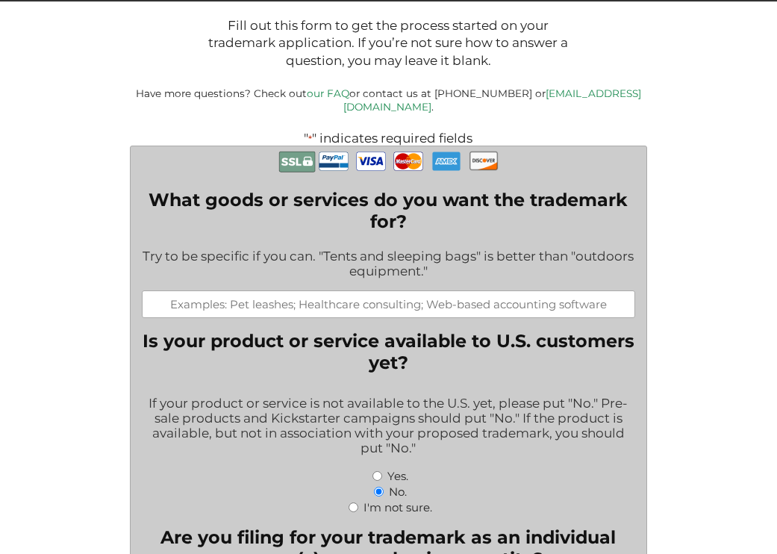
scroll to position [216, 0]
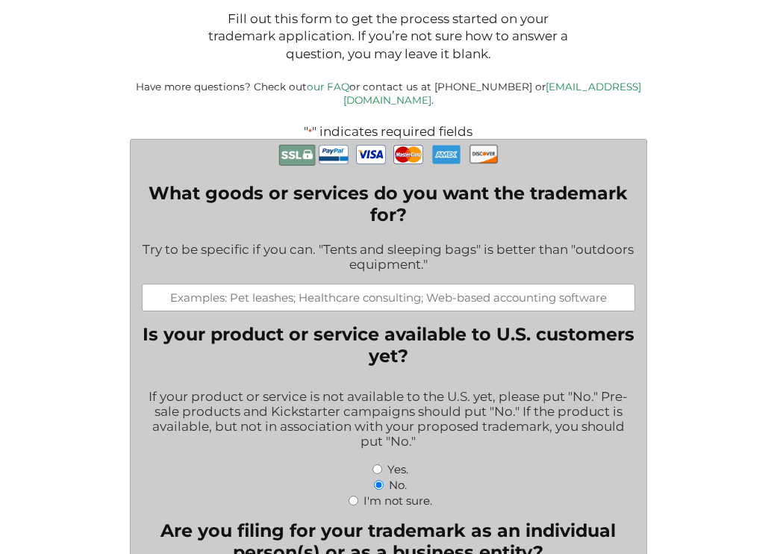
click at [348, 284] on input "What goods or services do you want the trademark for?" at bounding box center [388, 298] width 493 height 28
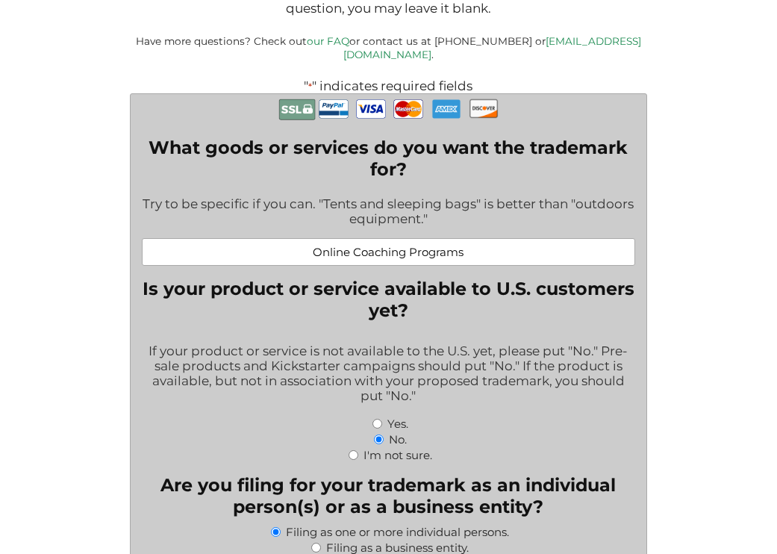
scroll to position [283, 0]
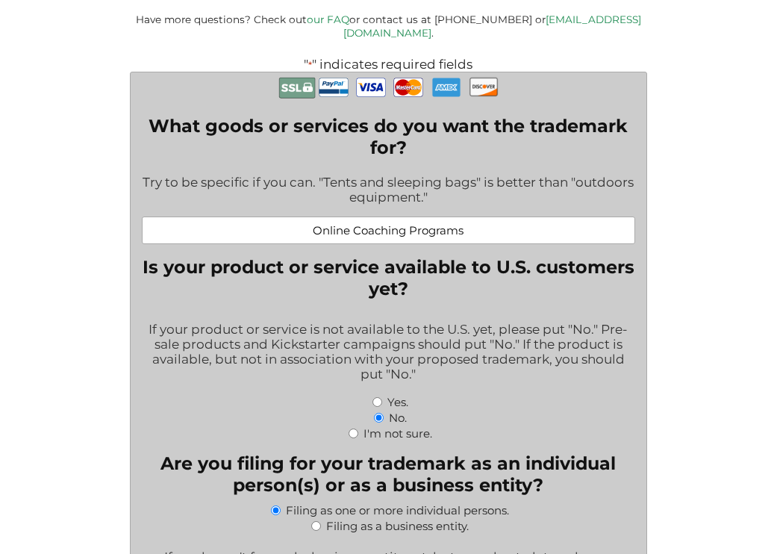
type input "Online Coaching Programs"
click at [359, 294] on fieldset "Is your product or service available to U.S. customers yet? If your product or …" at bounding box center [388, 348] width 493 height 184
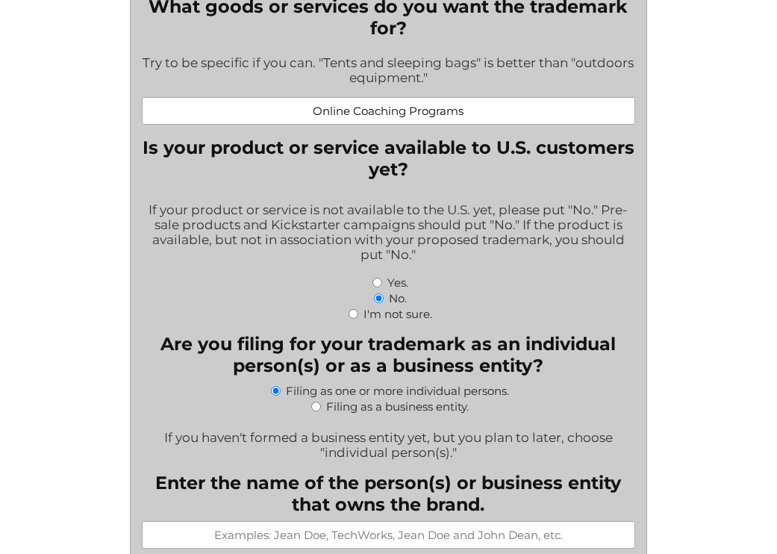
scroll to position [405, 0]
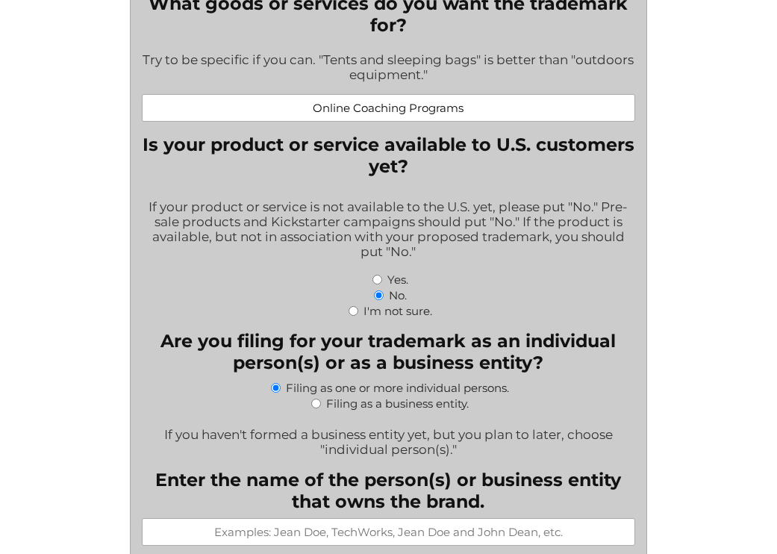
click at [378, 275] on input "Yes." at bounding box center [377, 280] width 10 height 10
radio input "true"
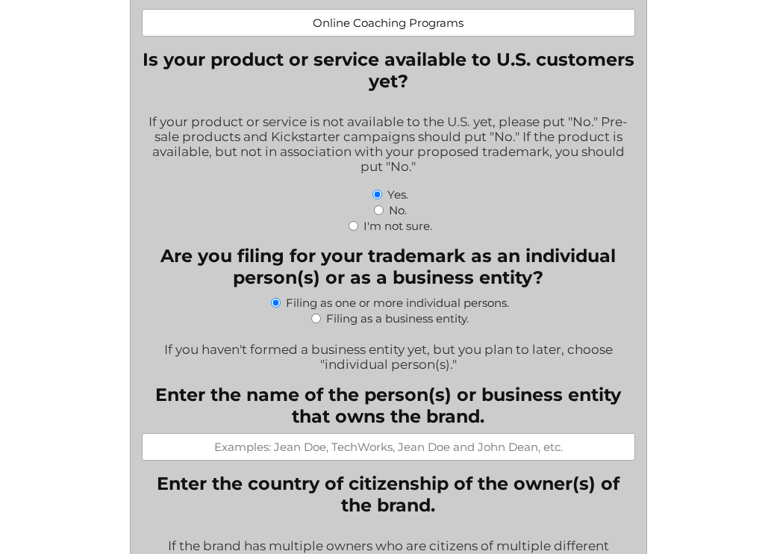
scroll to position [495, 0]
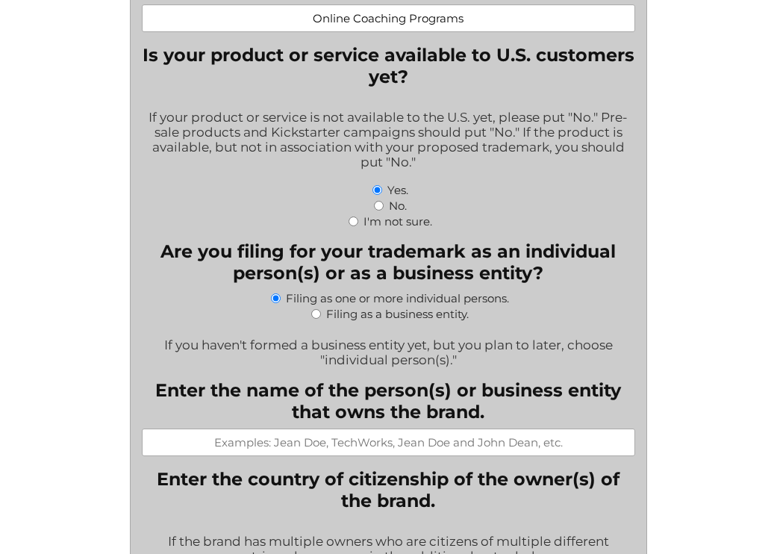
click at [318, 313] on div "Filing as a business entity." at bounding box center [388, 313] width 493 height 16
click at [308, 311] on div "Filing as a business entity." at bounding box center [388, 313] width 493 height 16
click at [311, 309] on input "Filing as a business entity." at bounding box center [316, 314] width 10 height 10
radio input "true"
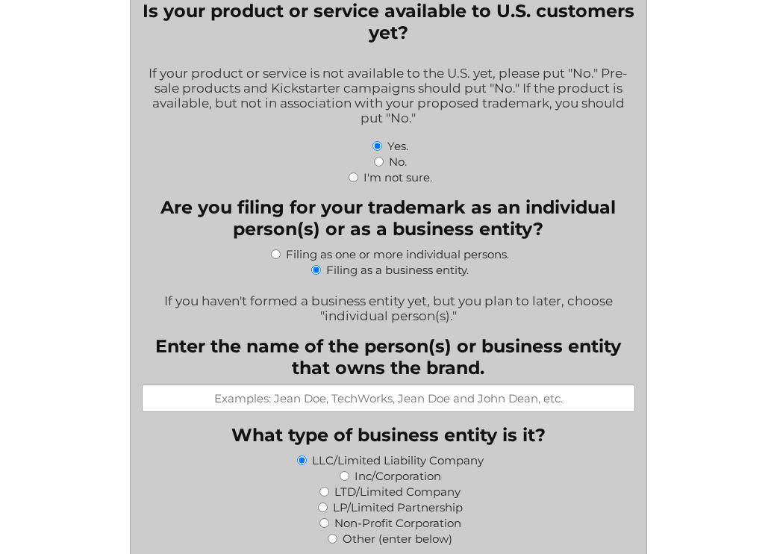
scroll to position [551, 0]
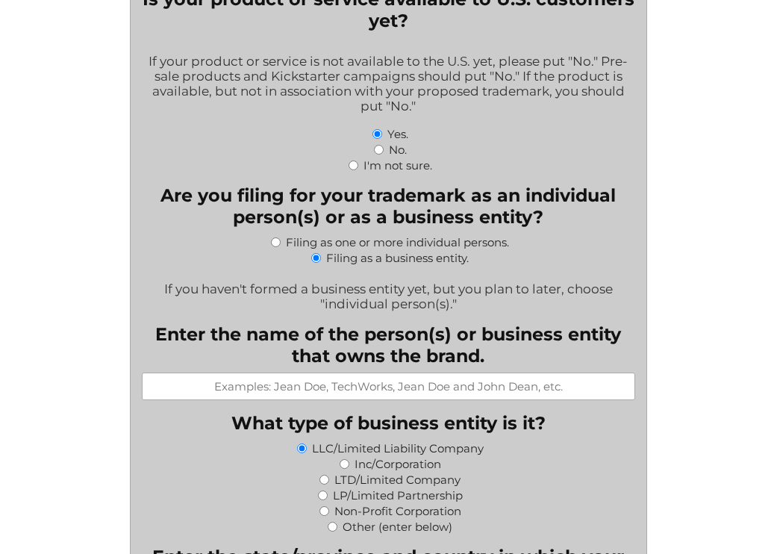
click at [416, 363] on div "Enter the name of the person(s) or business entity that owns the brand." at bounding box center [388, 361] width 493 height 77
click at [416, 385] on input "Enter the name of the person(s) or business entity that owns the brand." at bounding box center [388, 386] width 493 height 28
click at [466, 379] on input "[DOMAIN_NAME]" at bounding box center [388, 386] width 493 height 28
paste input "Feel Different Systems, LLC"
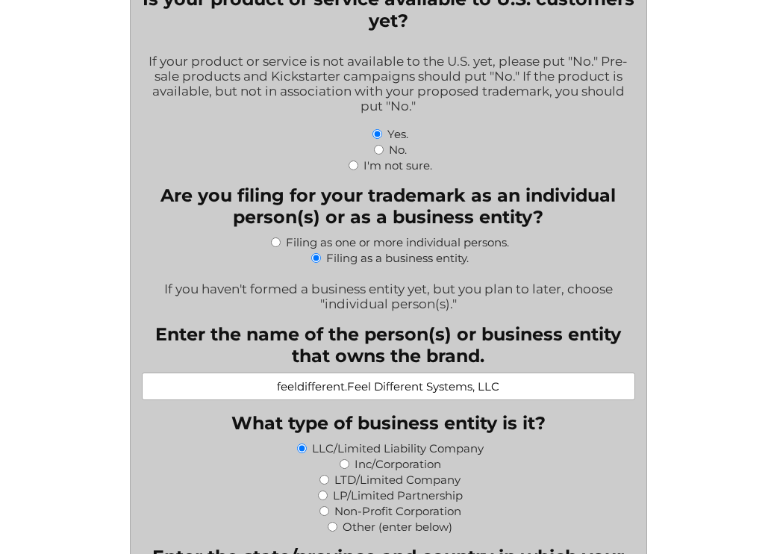
click at [466, 379] on input "feeldifferent.Feel Different Systems, LLC" at bounding box center [388, 386] width 493 height 28
paste input "text"
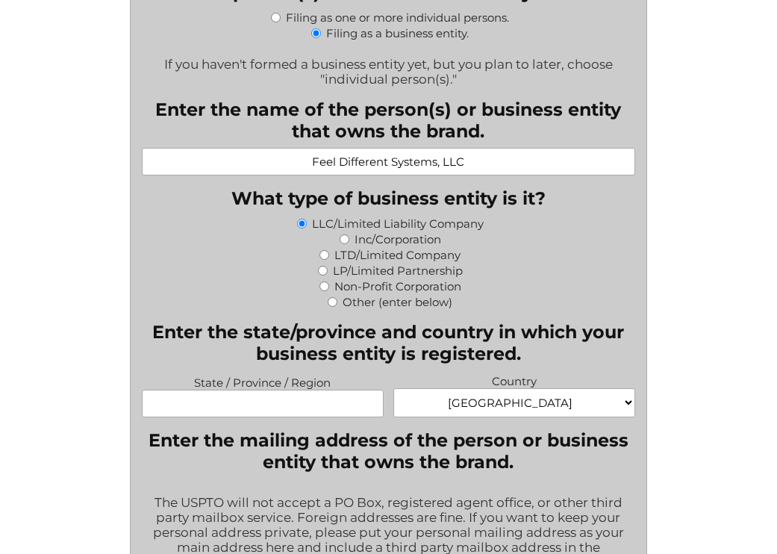
scroll to position [806, 0]
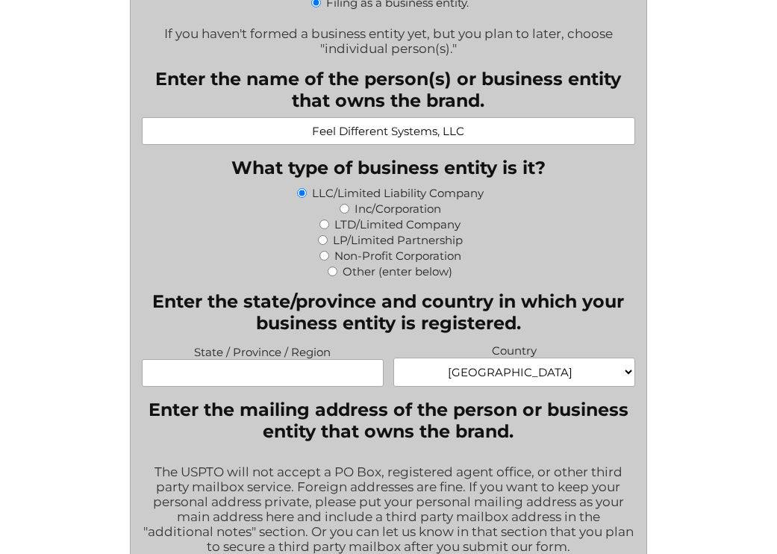
type input "Feel Different Systems, LLC"
click at [278, 372] on input "State / Province / Region" at bounding box center [263, 373] width 242 height 28
type input "[US_STATE]"
click at [488, 362] on select "[GEOGRAPHIC_DATA] [GEOGRAPHIC_DATA] [GEOGRAPHIC_DATA] [US_STATE] [GEOGRAPHIC_DA…" at bounding box center [514, 371] width 242 height 29
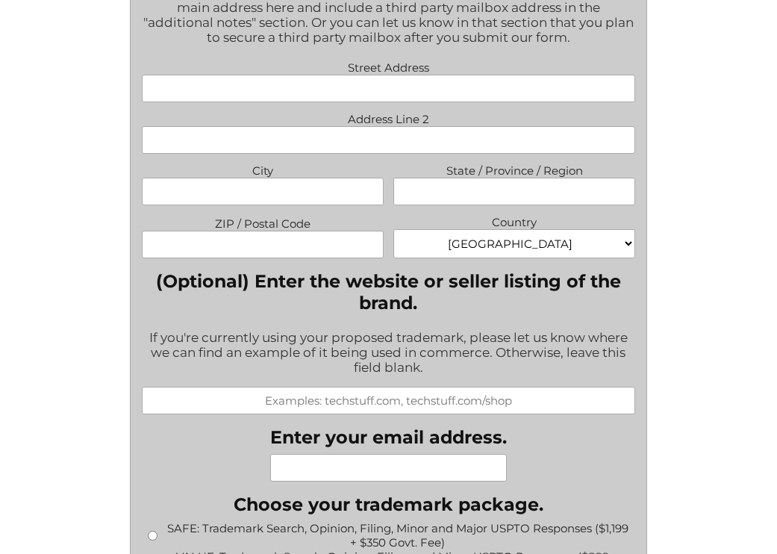
scroll to position [1050, 0]
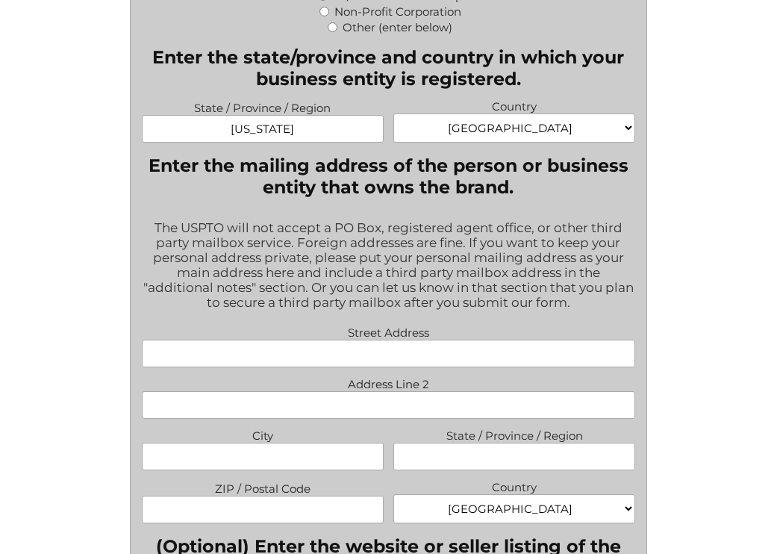
click at [463, 353] on input "Street Address" at bounding box center [388, 354] width 493 height 28
paste input "[STREET_ADDRESS]"
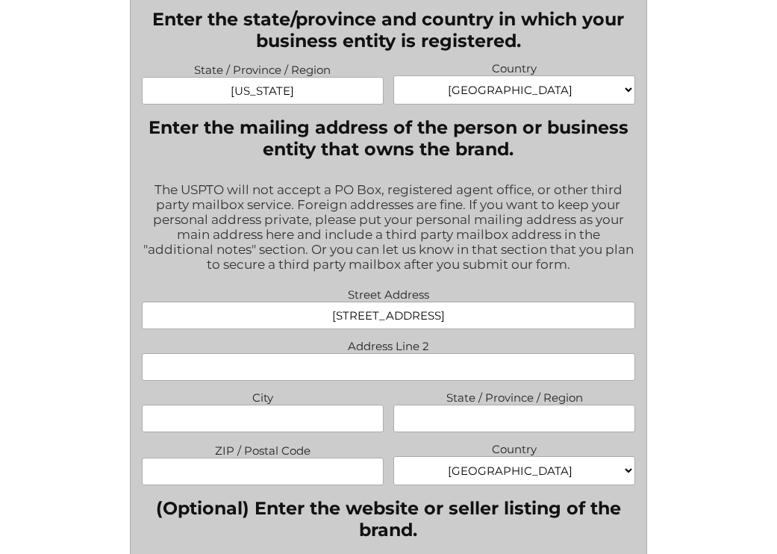
scroll to position [1090, 0]
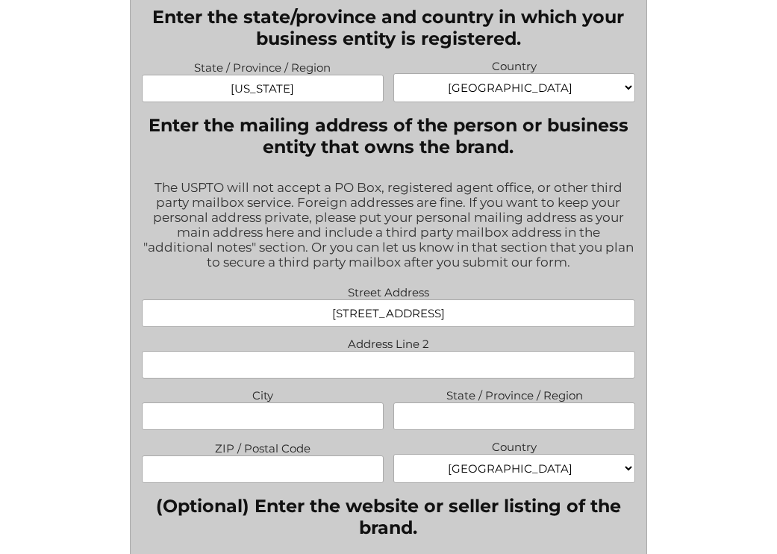
click at [428, 301] on input "[STREET_ADDRESS]" at bounding box center [388, 313] width 493 height 28
click at [433, 313] on input "[STREET_ADDRESS]" at bounding box center [388, 313] width 493 height 28
type input "[STREET_ADDRESS]"
click at [298, 402] on input "City" at bounding box center [263, 416] width 242 height 28
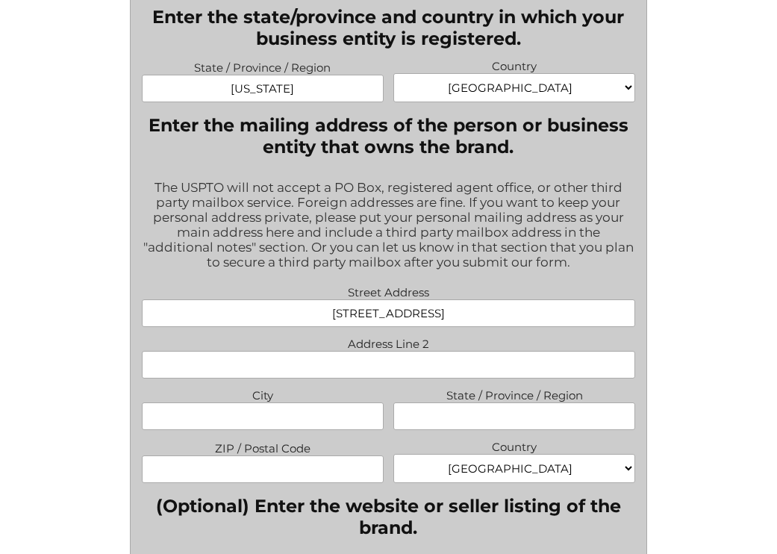
paste input "Hollywood"
type input "Hollywood"
click at [511, 404] on input "State / Province / Region" at bounding box center [514, 416] width 242 height 28
type input "[US_STATE]"
click at [476, 314] on input "[STREET_ADDRESS]" at bounding box center [388, 313] width 493 height 28
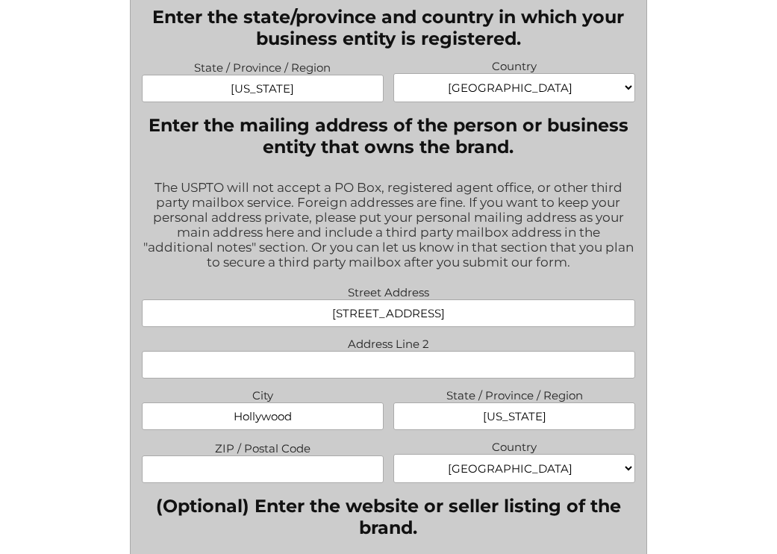
click at [476, 314] on input "[STREET_ADDRESS]" at bounding box center [388, 313] width 493 height 28
type input "[STREET_ADDRESS],"
click at [304, 467] on input "ZIP / Postal Code" at bounding box center [263, 469] width 242 height 28
paste input "33021"
type input "33021"
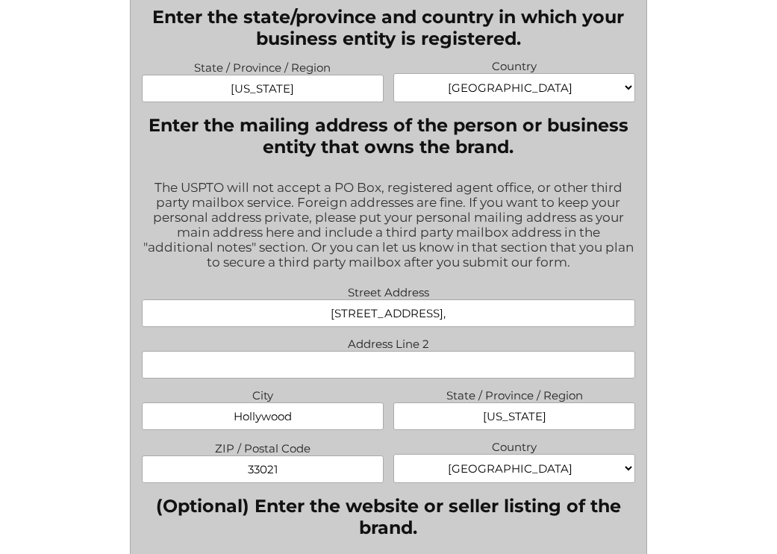
drag, startPoint x: 424, startPoint y: 315, endPoint x: 507, endPoint y: 316, distance: 83.6
click at [507, 316] on input "[STREET_ADDRESS]," at bounding box center [388, 313] width 493 height 28
type input "[STREET_ADDRESS],"
click at [460, 361] on input "Address Line 2" at bounding box center [388, 365] width 493 height 28
paste input "Suite 313,"
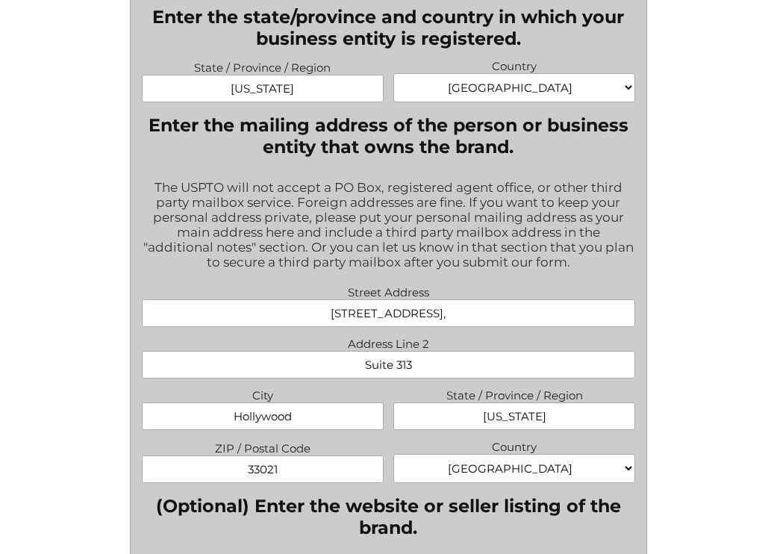
type input "Suite 313"
click at [471, 313] on input "[STREET_ADDRESS]," at bounding box center [388, 313] width 493 height 28
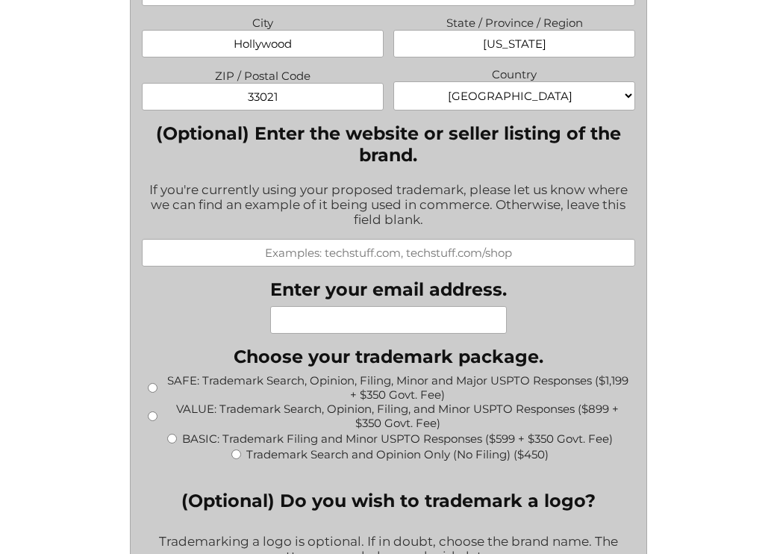
scroll to position [1474, 0]
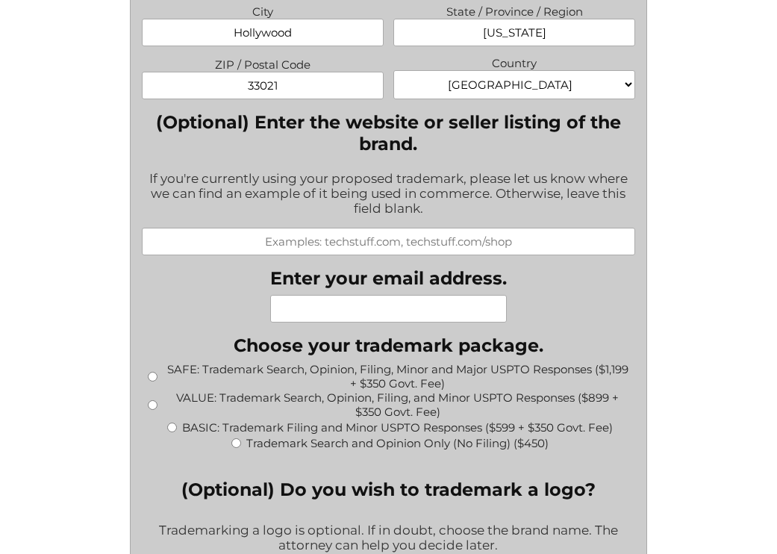
type input "[STREET_ADDRESS]"
click at [399, 316] on input "Enter your email address." at bounding box center [388, 309] width 237 height 28
type input "b"
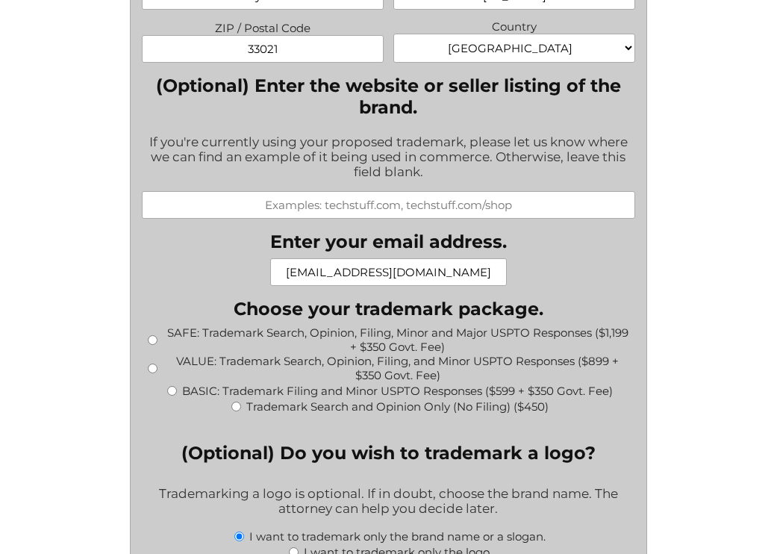
scroll to position [1513, 0]
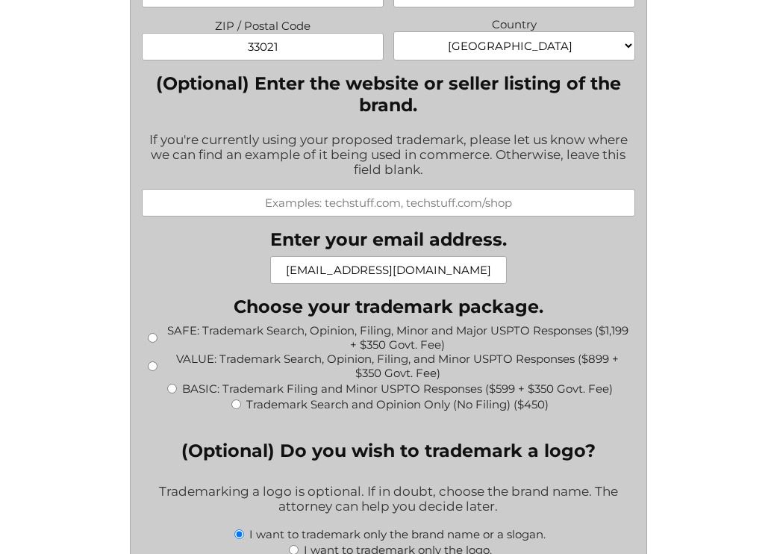
type input "[EMAIL_ADDRESS][DOMAIN_NAME]"
click at [149, 361] on input "VALUE: Trademark Search, Opinion, Filing, and Minor USPTO Responses ($899 + $35…" at bounding box center [153, 366] width 10 height 10
radio input "true"
type input "$1,249.00"
click at [148, 333] on input "SAFE: Trademark Search, Opinion, Filing, Minor and Major USPTO Responses ($1,19…" at bounding box center [153, 338] width 10 height 10
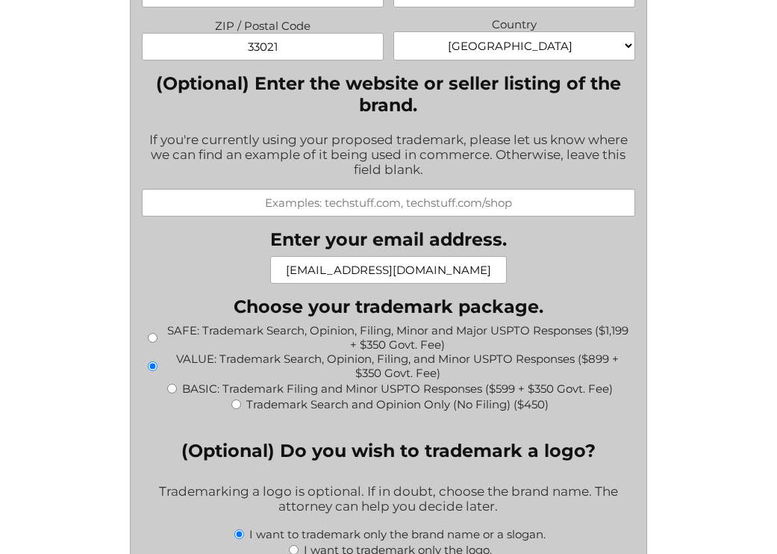
radio input "true"
type input "$1,549.00"
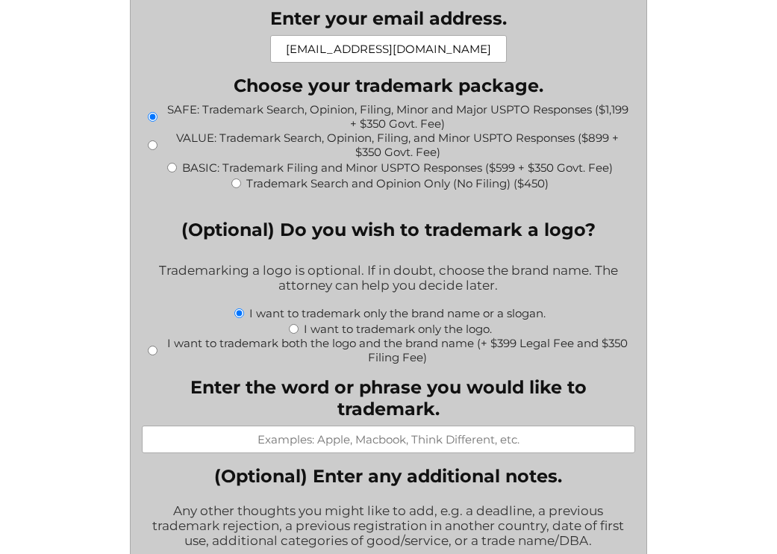
scroll to position [1734, 0]
click at [151, 345] on input "I want to trademark both the logo and the brand name (+ $399 Legal Fee and $350…" at bounding box center [153, 350] width 10 height 10
radio input "true"
type input "$2,298.00"
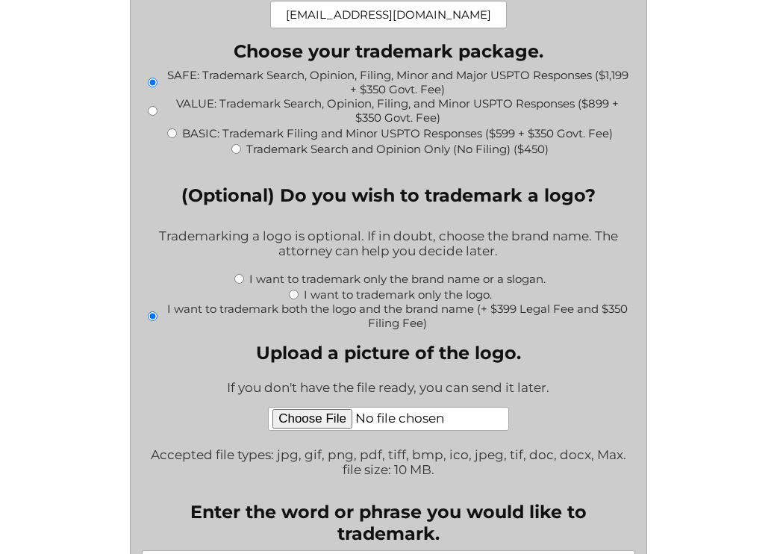
scroll to position [1769, 0]
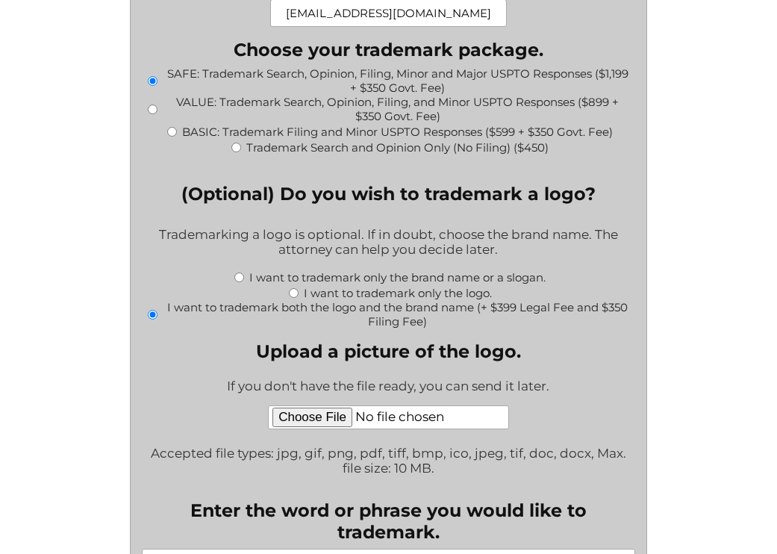
click at [300, 293] on div "I want to trademark only the logo." at bounding box center [388, 292] width 493 height 16
click at [247, 265] on div "Trademarking a logo is optional. If in doubt, choose the brand name. The attorn…" at bounding box center [388, 242] width 493 height 51
click at [247, 273] on div "I want to trademark only the brand name or a slogan." at bounding box center [388, 277] width 493 height 16
click at [247, 274] on div "I want to trademark only the brand name or a slogan." at bounding box center [388, 277] width 493 height 16
click at [234, 278] on input "I want to trademark only the brand name or a slogan." at bounding box center [239, 277] width 10 height 10
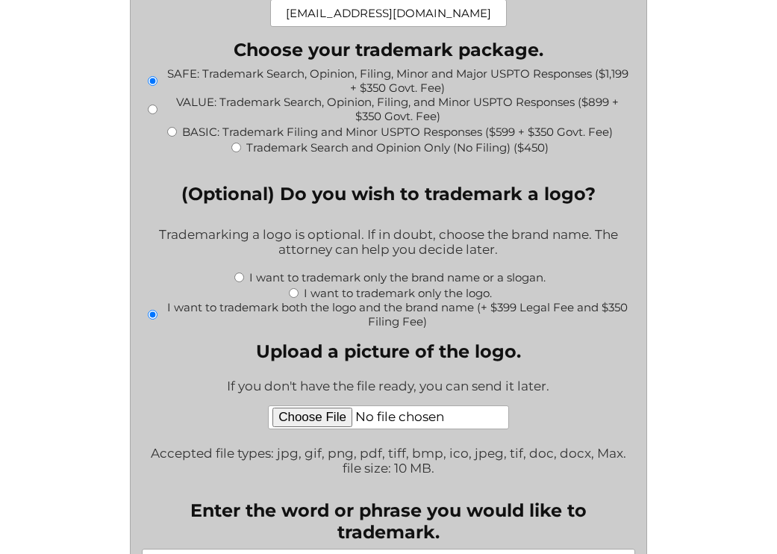
radio input "true"
type input "$1,549.00"
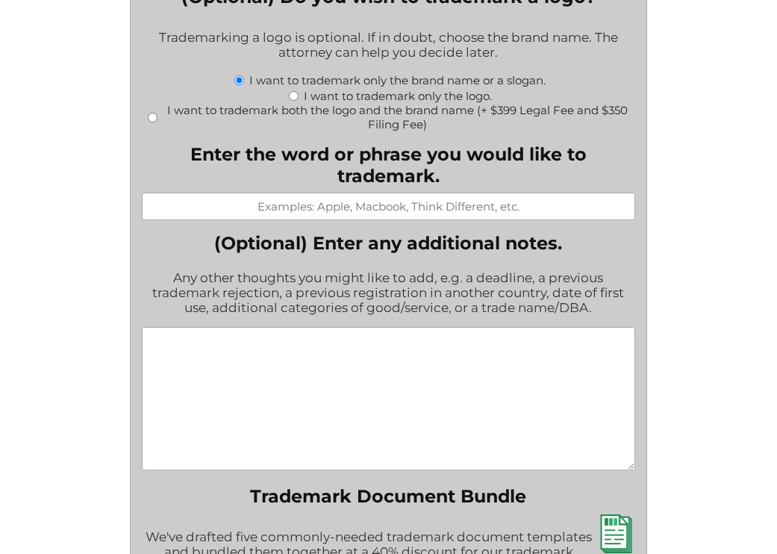
scroll to position [1977, 0]
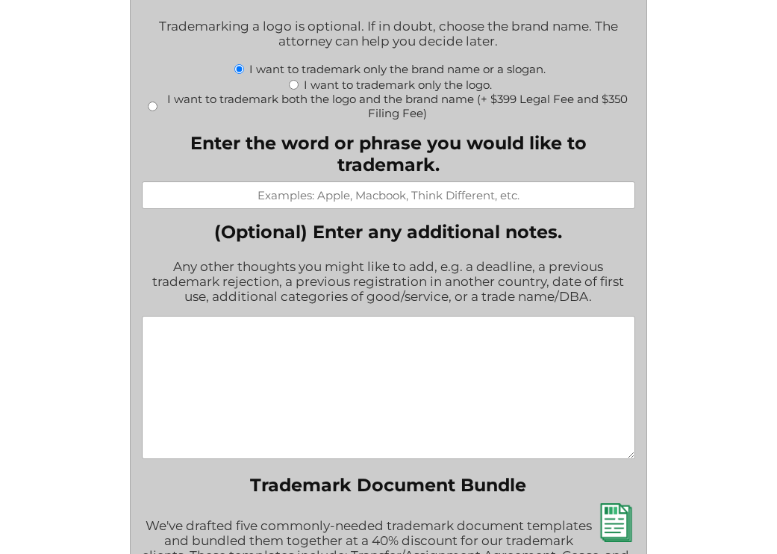
click at [338, 181] on input "Enter the word or phrase you would like to trademark." at bounding box center [388, 195] width 493 height 28
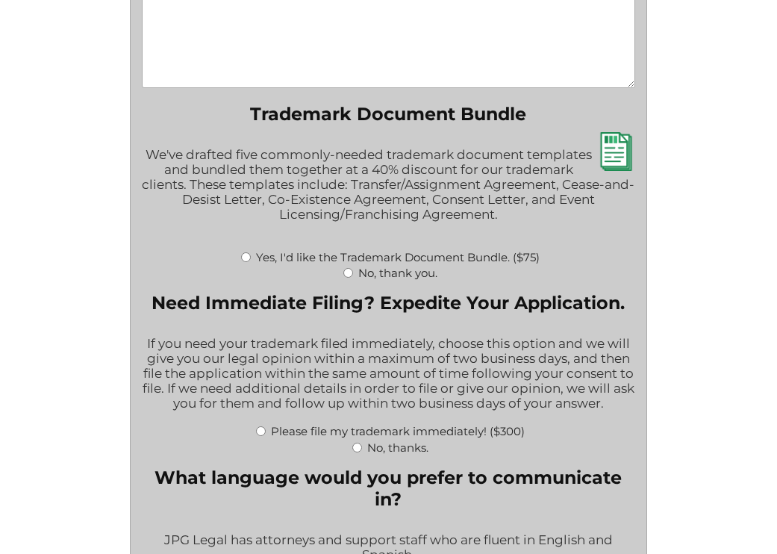
scroll to position [2352, 0]
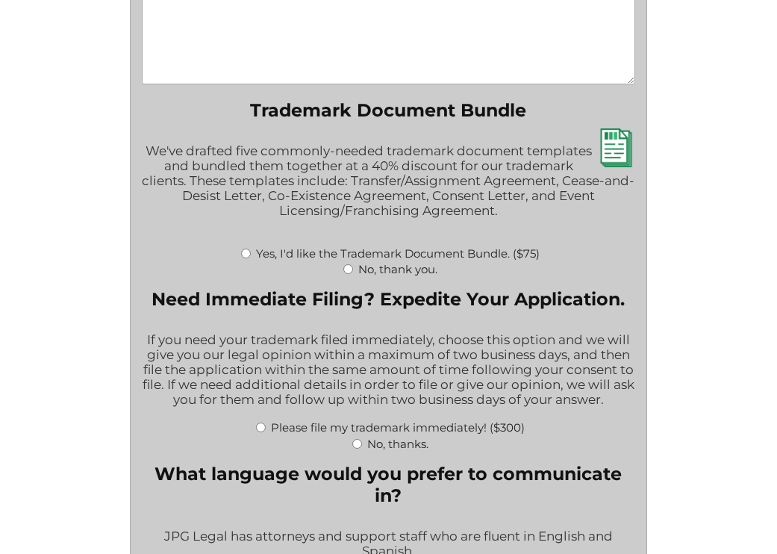
type input "emotionalliberation"
click at [347, 274] on input "No, thank you." at bounding box center [348, 269] width 10 height 10
radio input "true"
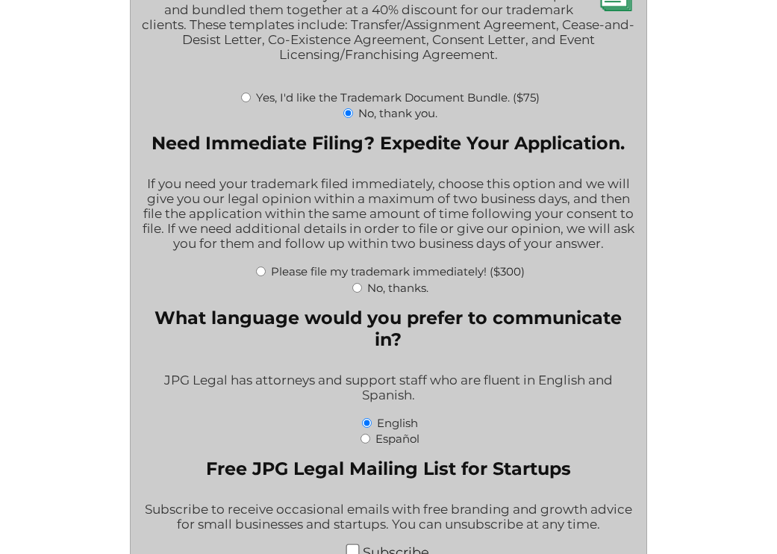
scroll to position [2515, 0]
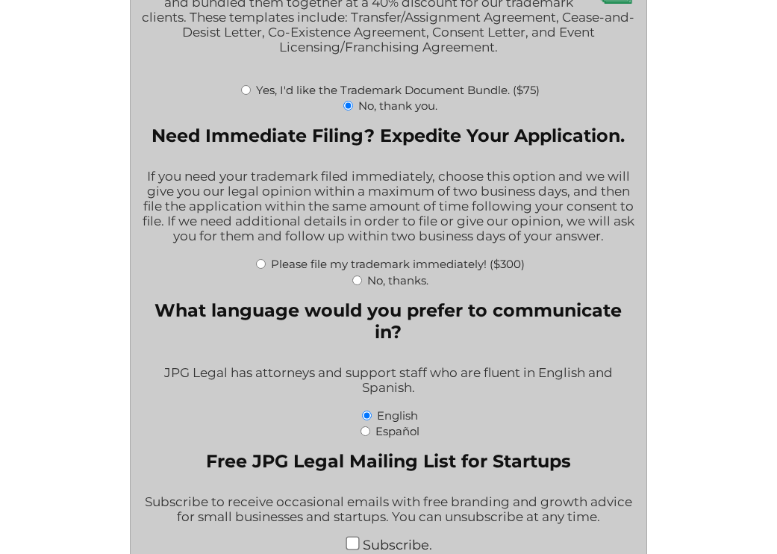
click at [291, 271] on label "Please file my trademark immediately! ($300)" at bounding box center [398, 264] width 254 height 14
click at [266, 269] on input "Please file my trademark immediately! ($300)" at bounding box center [261, 264] width 10 height 10
radio input "true"
type input "$1,849.00"
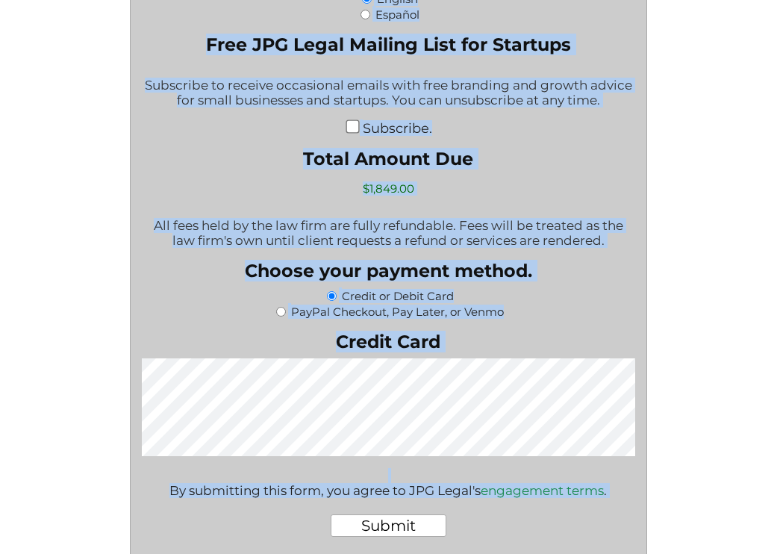
scroll to position [3127, 0]
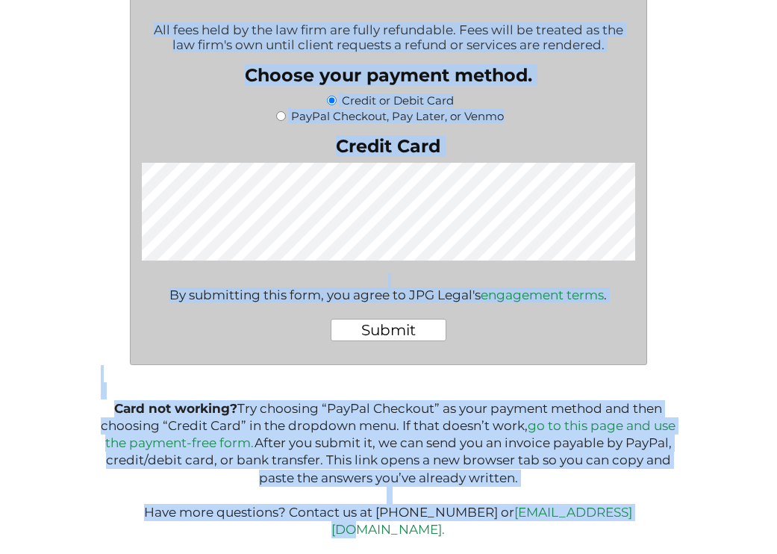
drag, startPoint x: 193, startPoint y: 137, endPoint x: 252, endPoint y: 589, distance: 456.1
copy div "What goods or services do you want the trademark for? Try to be specific if you…"
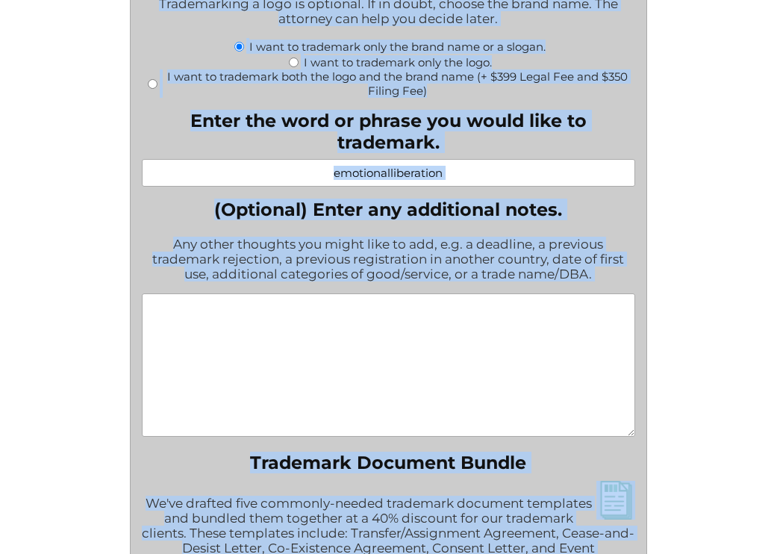
scroll to position [1971, 0]
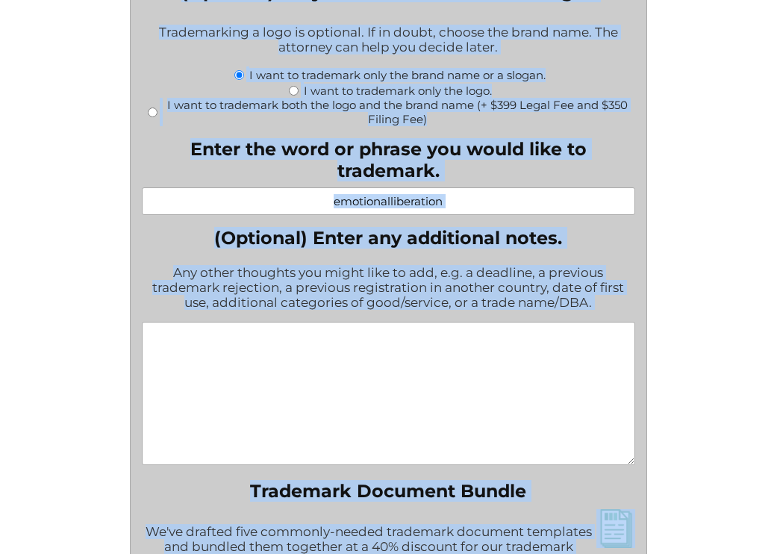
click at [452, 194] on input "emotionalliberation" at bounding box center [388, 201] width 493 height 28
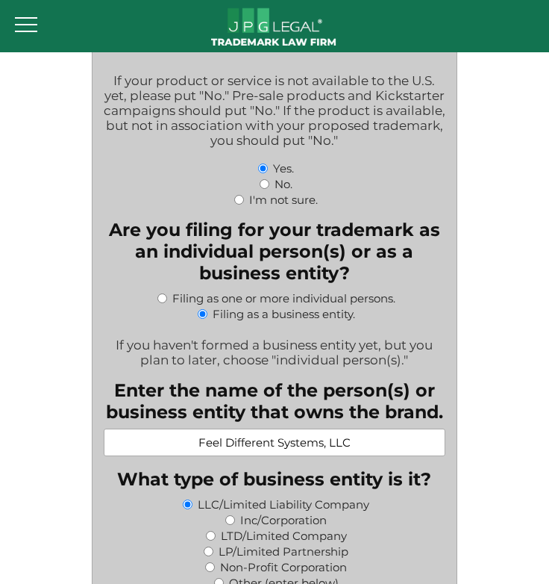
scroll to position [509, 0]
